Goal: Register for event/course

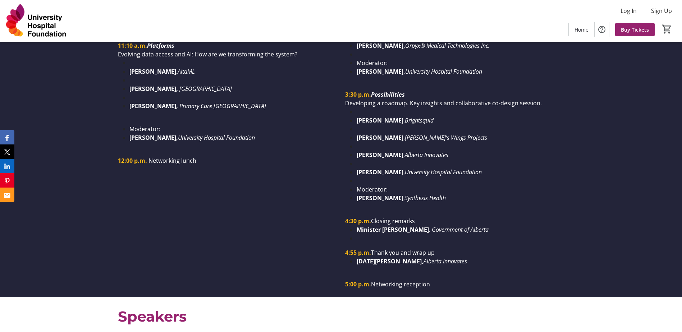
scroll to position [935, 0]
click at [620, 29] on span at bounding box center [635, 29] width 40 height 17
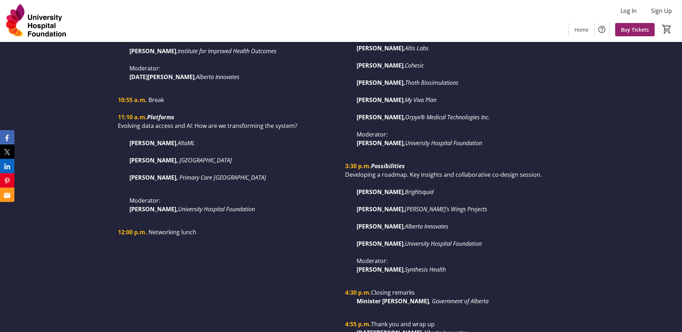
scroll to position [899, 0]
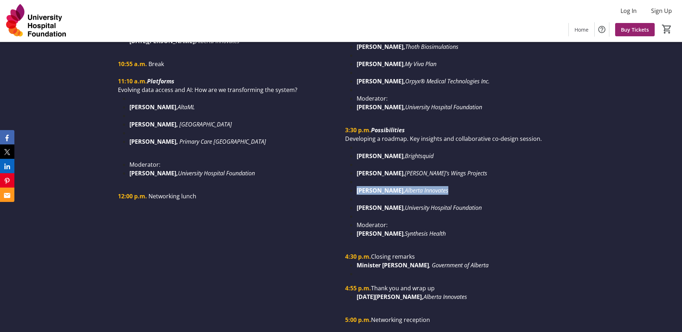
drag, startPoint x: 357, startPoint y: 181, endPoint x: 446, endPoint y: 188, distance: 88.7
click at [446, 188] on ul "[PERSON_NAME] , Brightsquid [PERSON_NAME] , [PERSON_NAME]’s Wings Projects [PER…" at bounding box center [454, 190] width 219 height 95
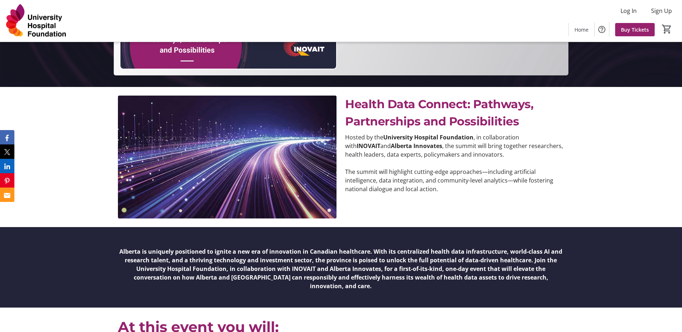
scroll to position [0, 0]
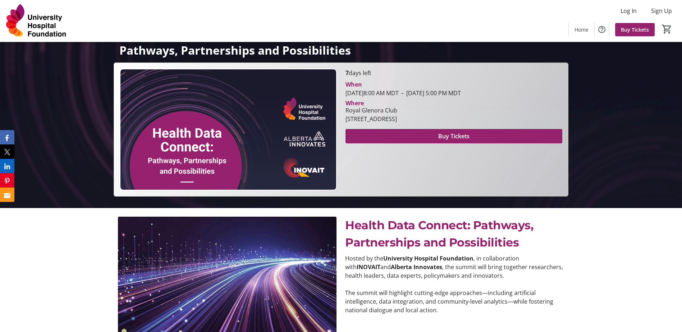
scroll to position [108, 0]
